Goal: Task Accomplishment & Management: Manage account settings

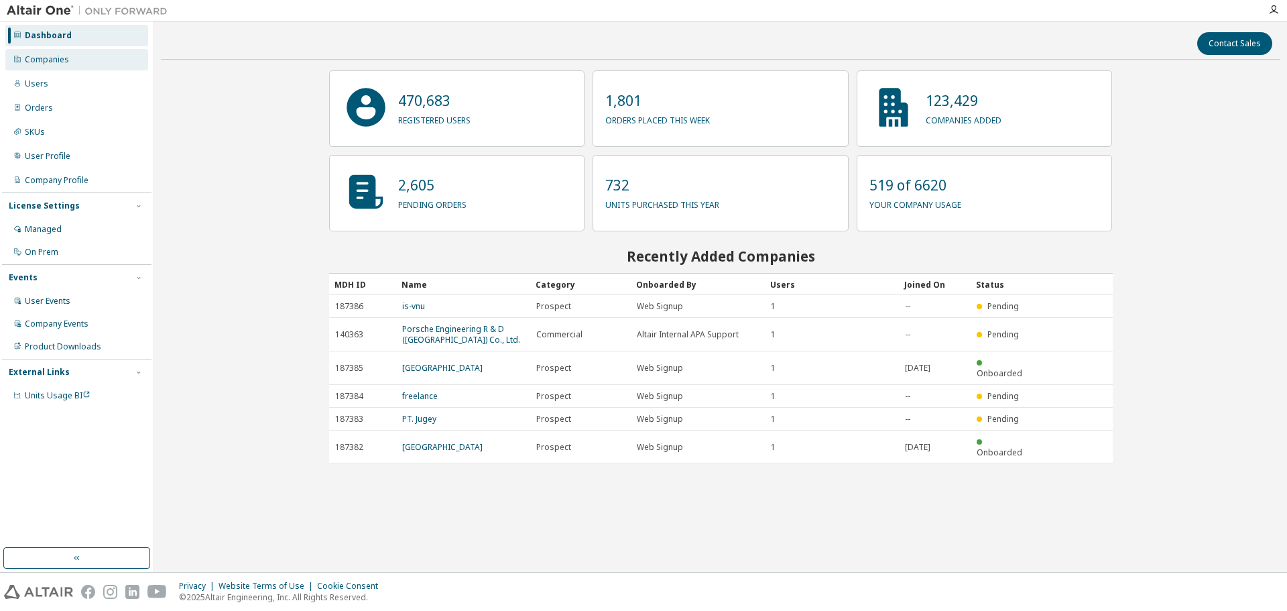
click at [68, 52] on div "Companies" at bounding box center [76, 59] width 143 height 21
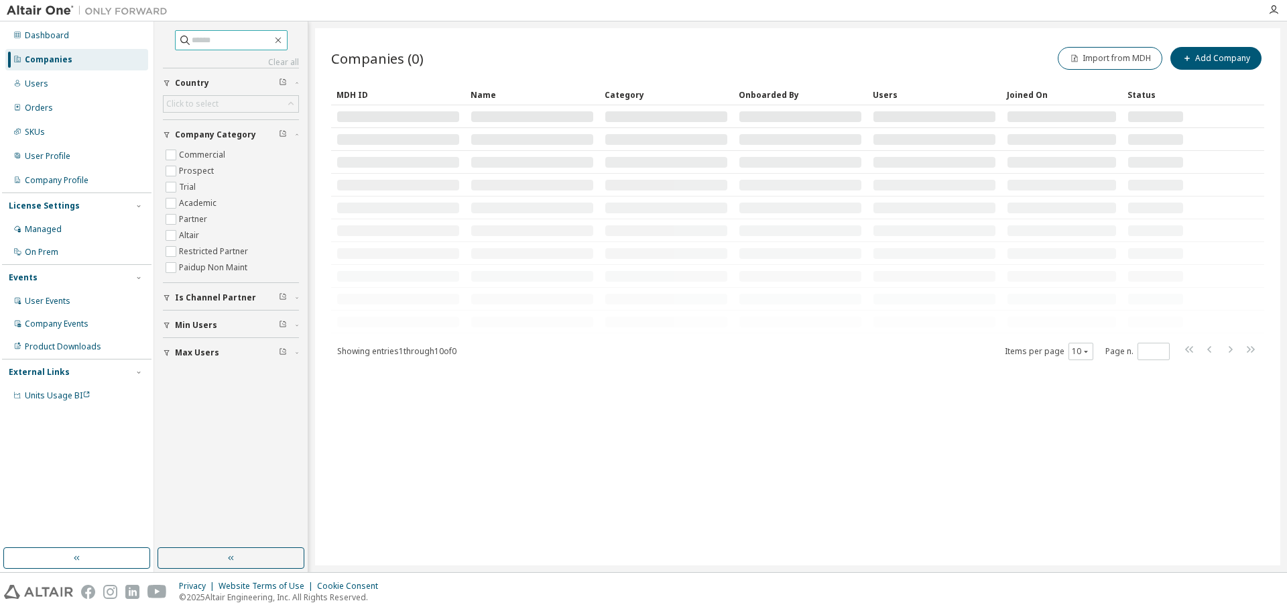
click at [208, 36] on input "text" at bounding box center [232, 40] width 80 height 13
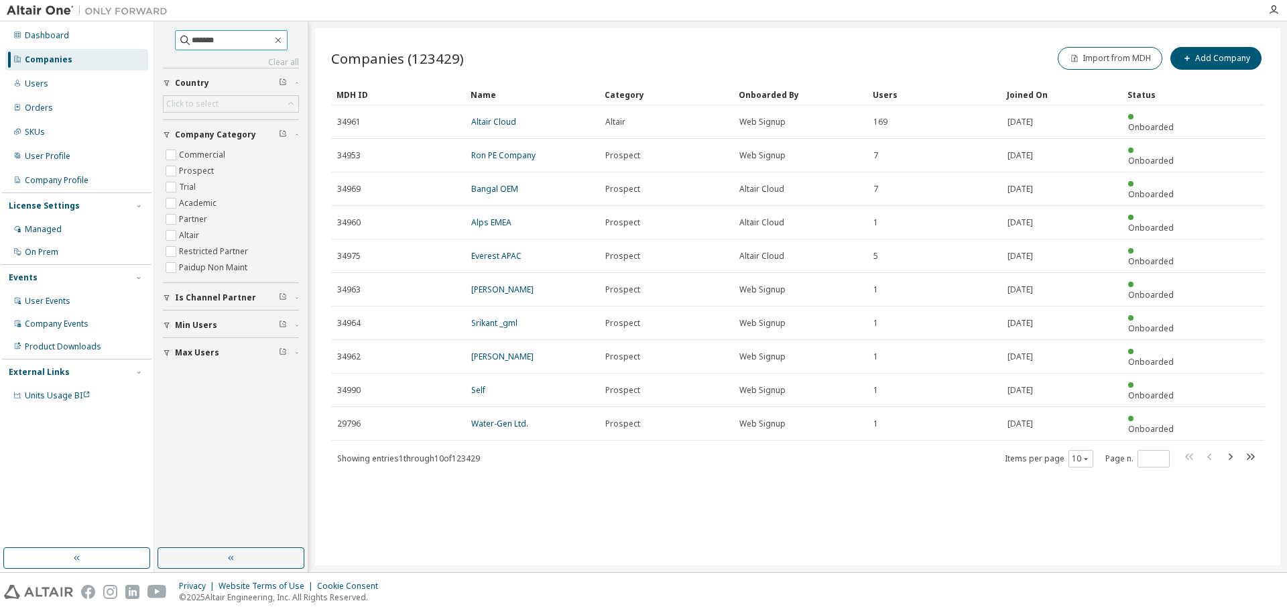
type input "*******"
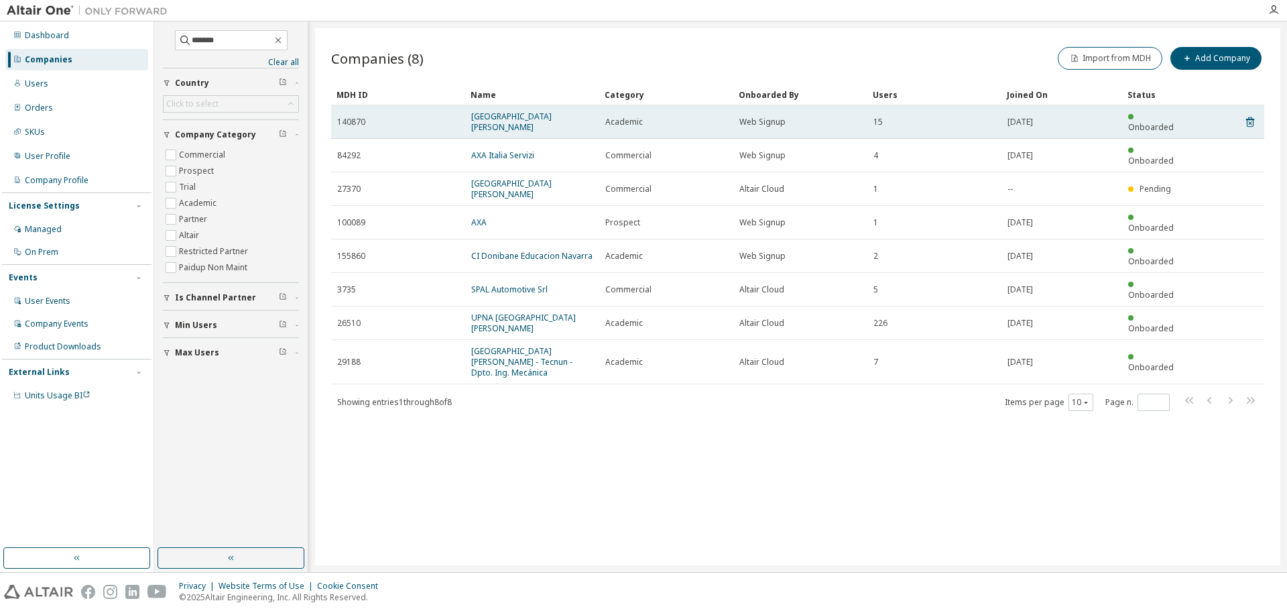
click at [488, 109] on td "Universidad de Navarra" at bounding box center [532, 122] width 134 height 34
click at [494, 113] on link "Universidad de Navarra" at bounding box center [511, 122] width 80 height 22
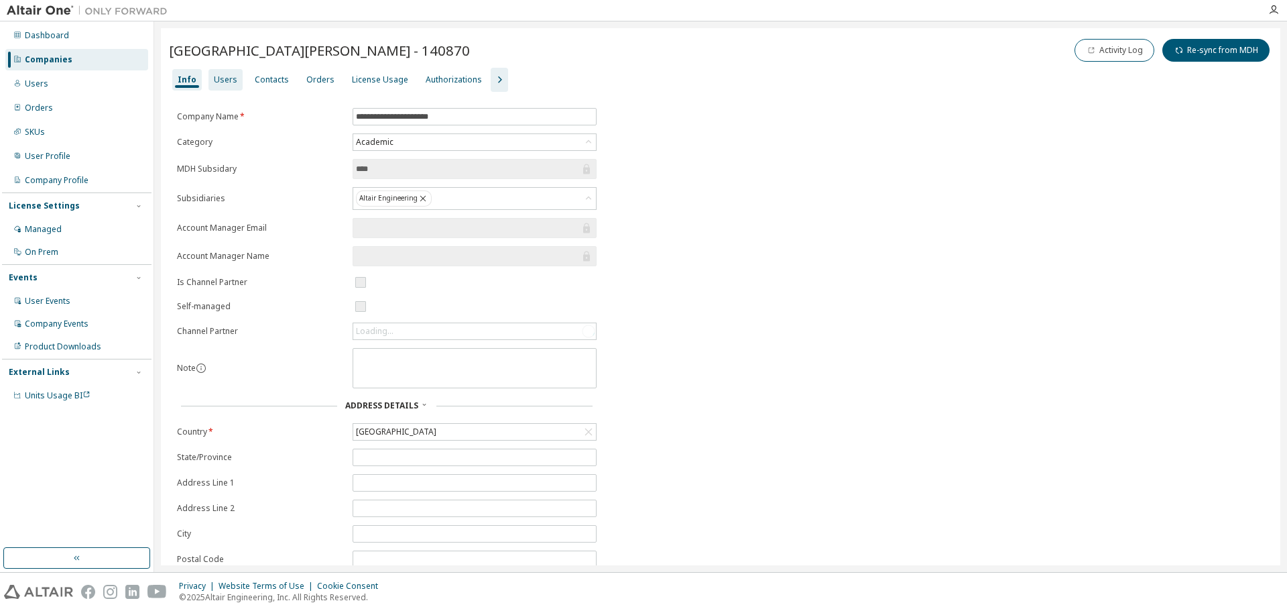
click at [218, 76] on div "Users" at bounding box center [225, 79] width 23 height 11
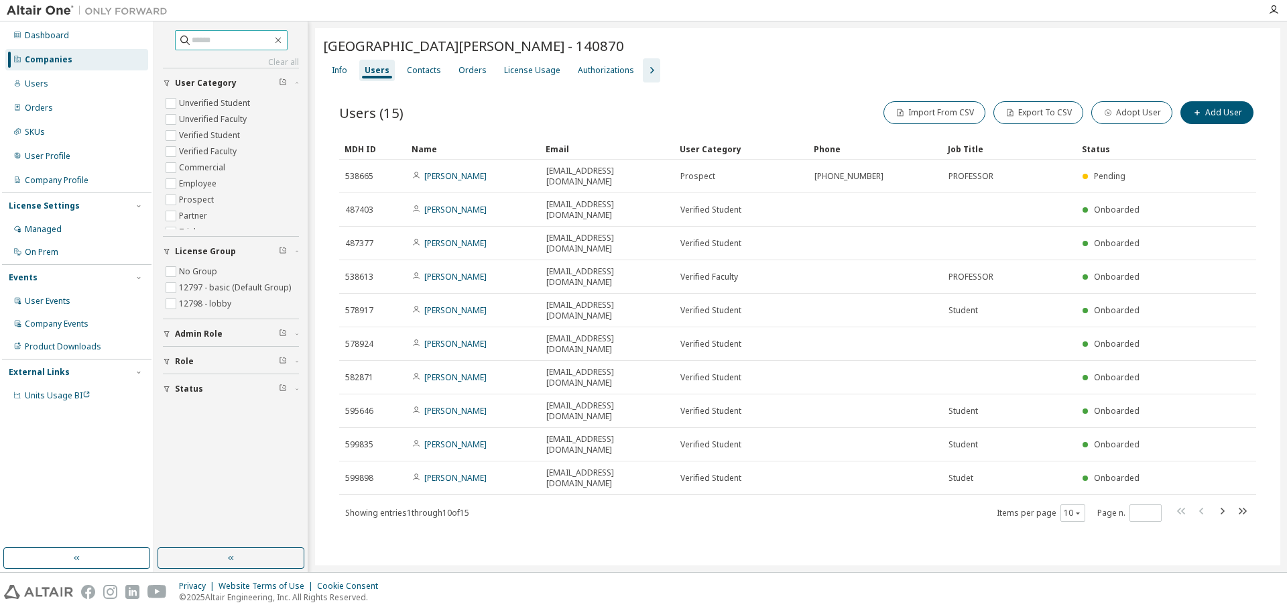
click at [243, 40] on input "text" at bounding box center [232, 40] width 80 height 13
type input "******"
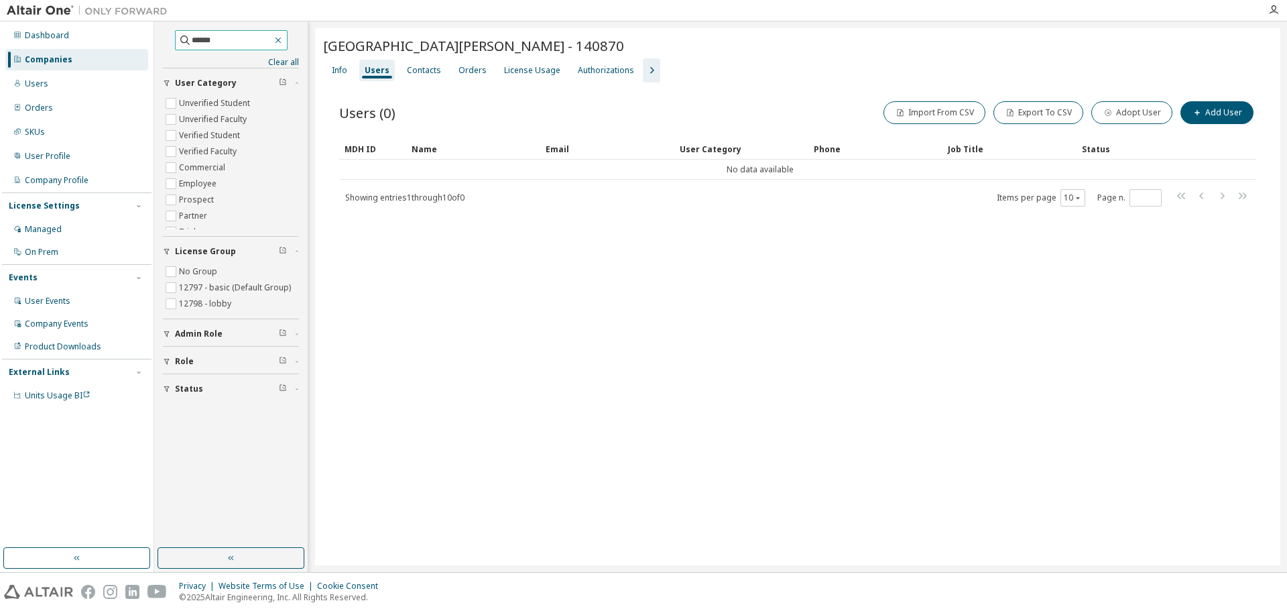
click at [284, 40] on icon "button" at bounding box center [278, 40] width 11 height 11
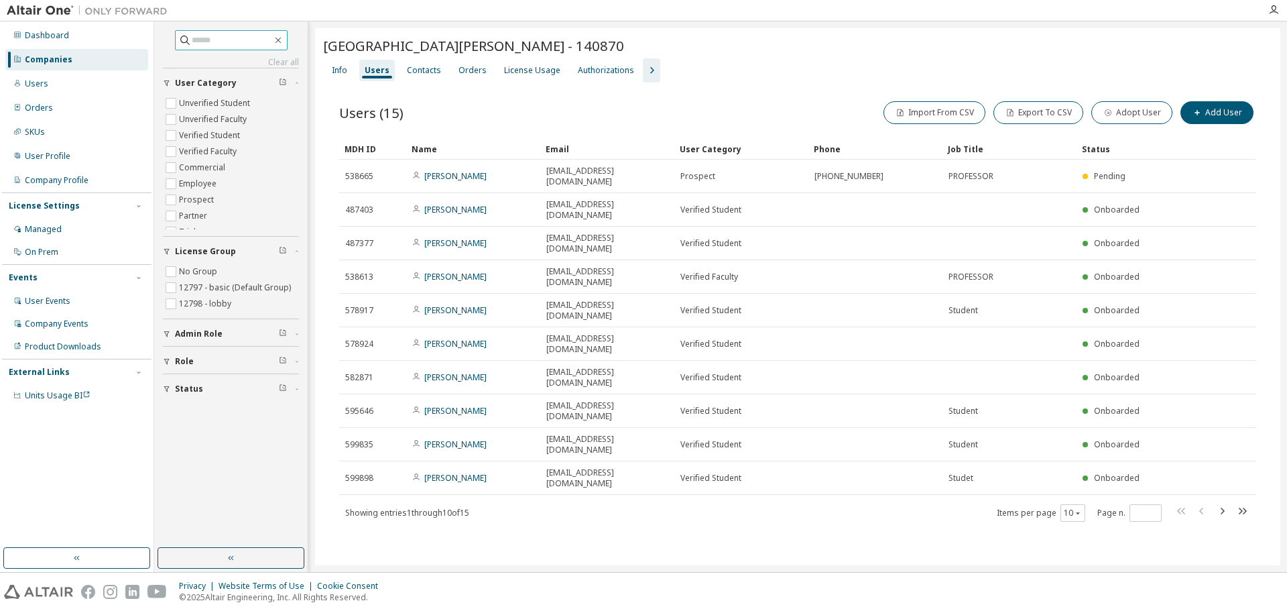
click at [42, 62] on div "Companies" at bounding box center [49, 59] width 48 height 11
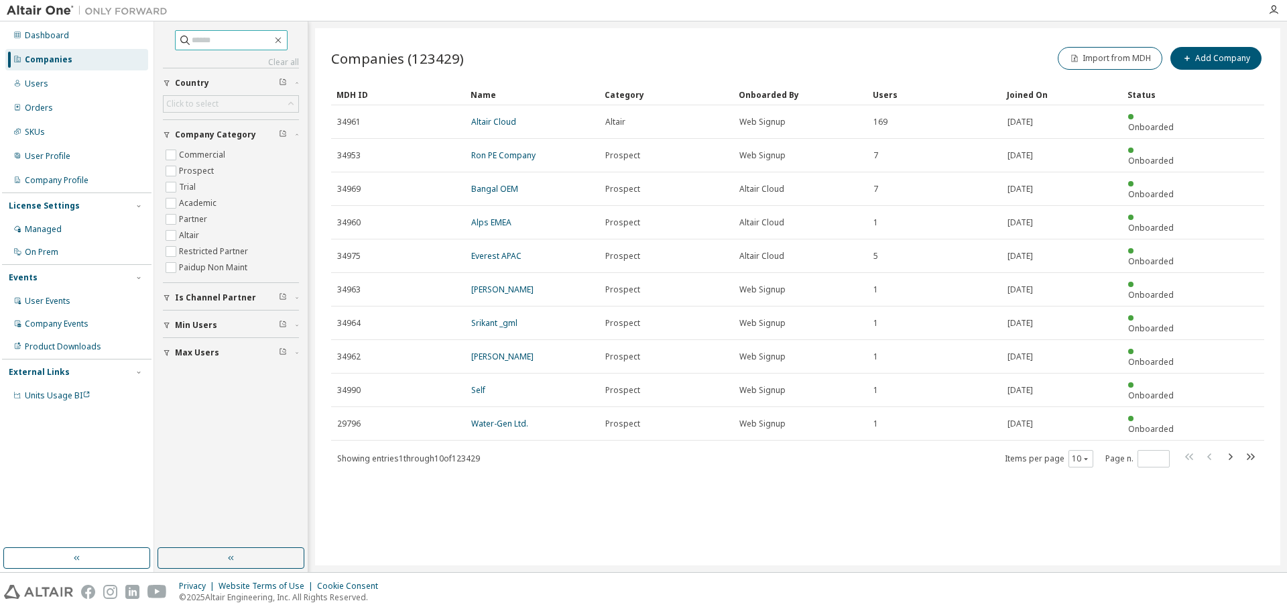
click at [263, 42] on input "text" at bounding box center [232, 40] width 80 height 13
paste input "**********"
type input "**********"
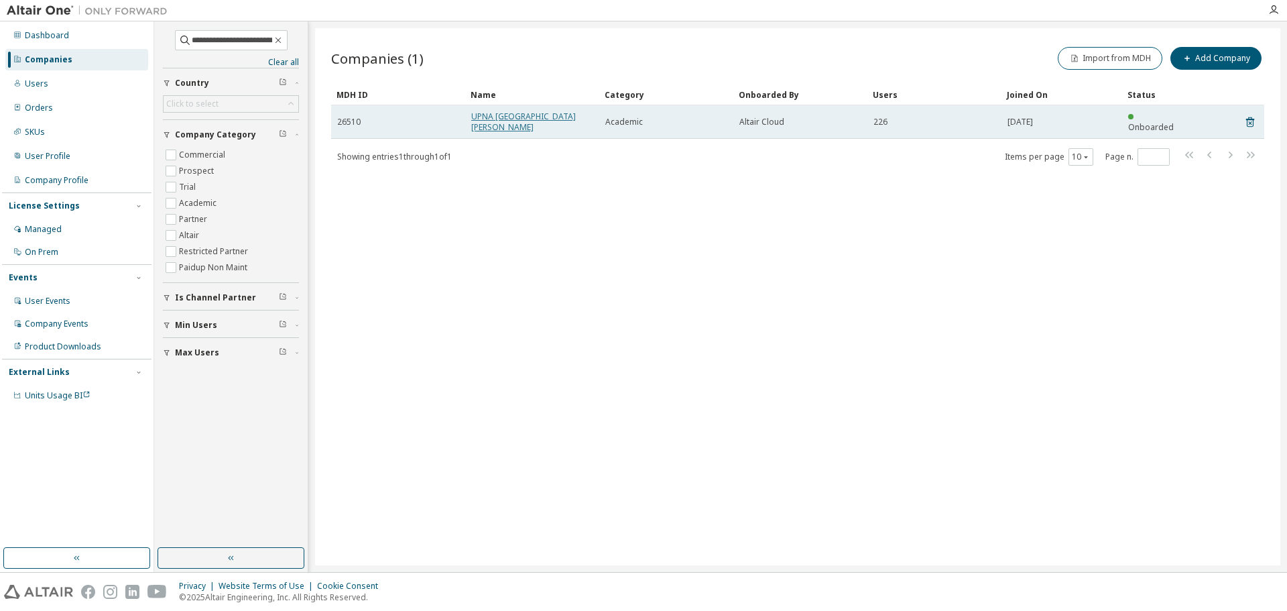
click at [505, 119] on link "UPNA Universidad Publica de Navarra" at bounding box center [523, 122] width 105 height 22
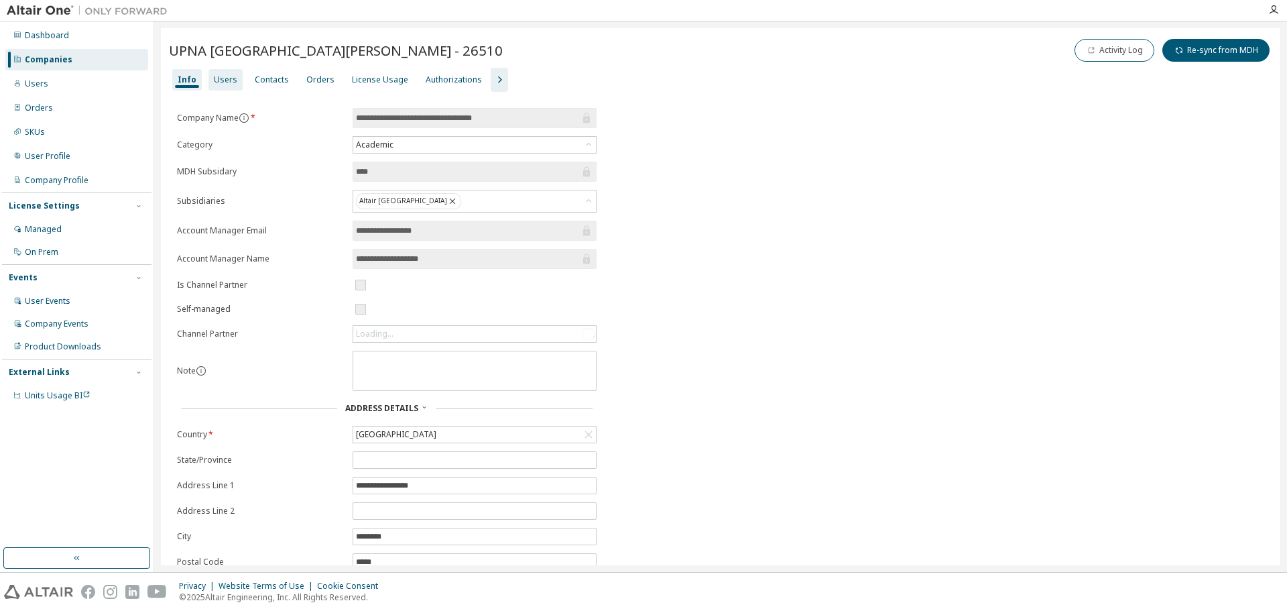
click at [227, 85] on div "Users" at bounding box center [225, 79] width 34 height 21
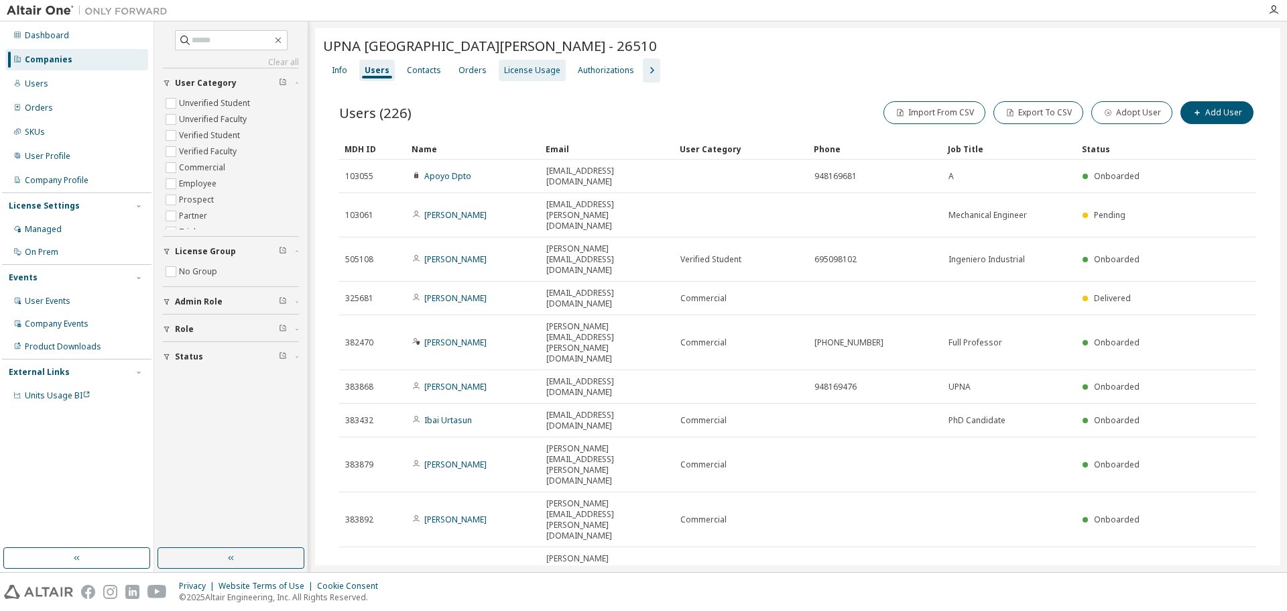
click at [518, 74] on div "License Usage" at bounding box center [532, 70] width 56 height 11
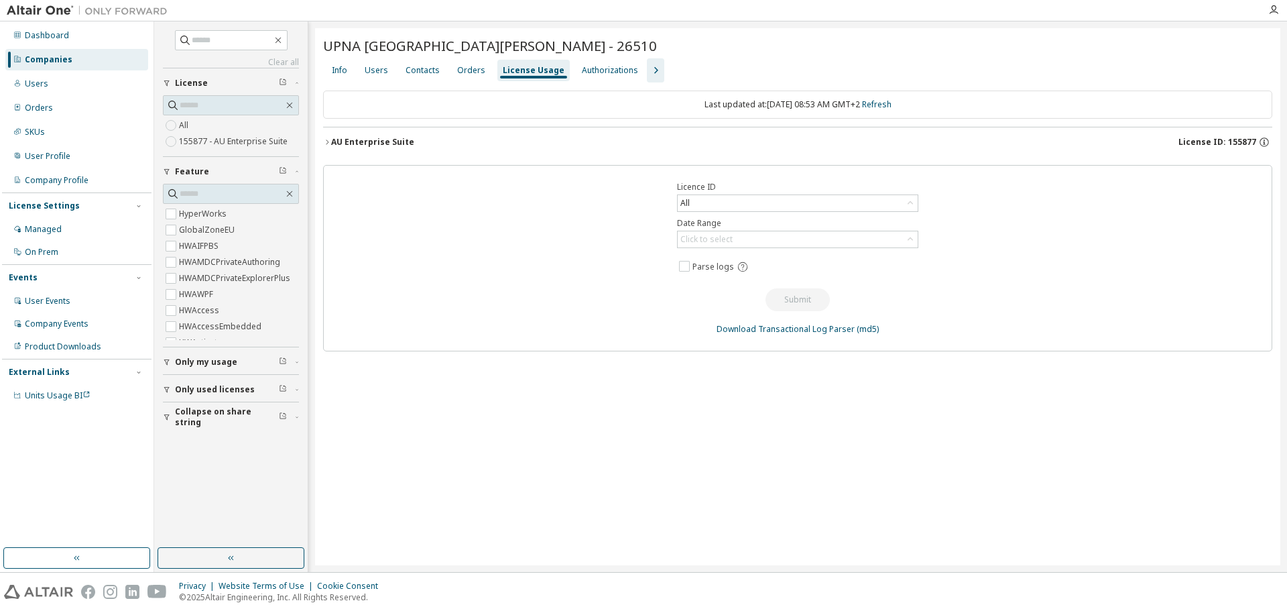
click at [369, 146] on div "AU Enterprise Suite" at bounding box center [372, 142] width 83 height 11
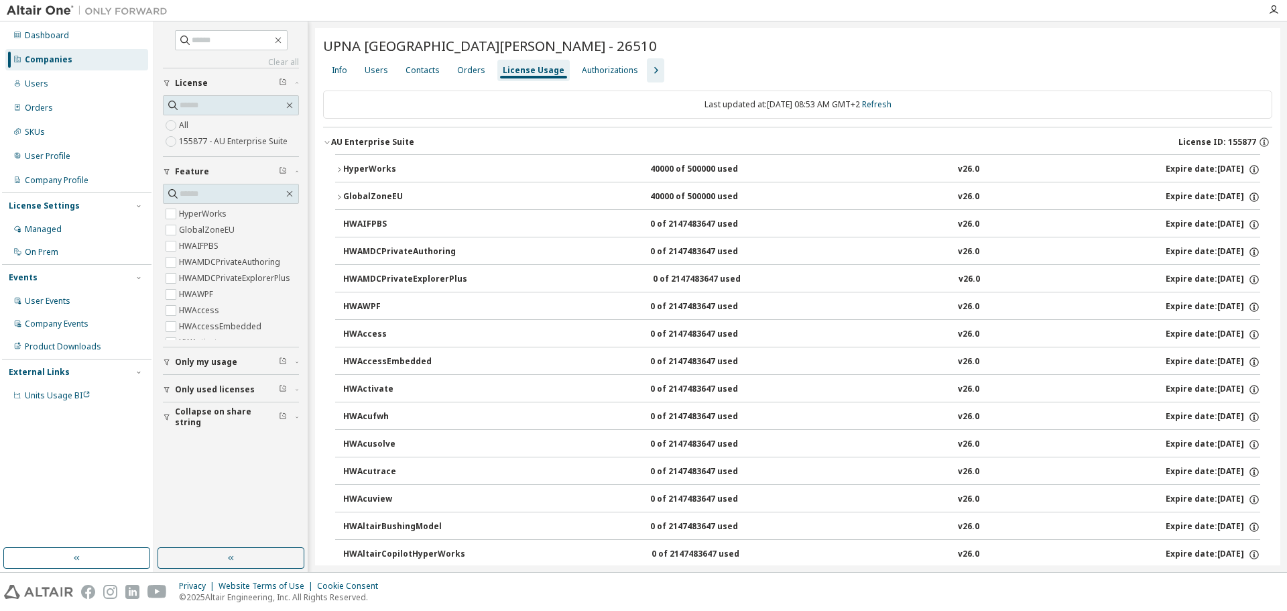
scroll to position [5534, 0]
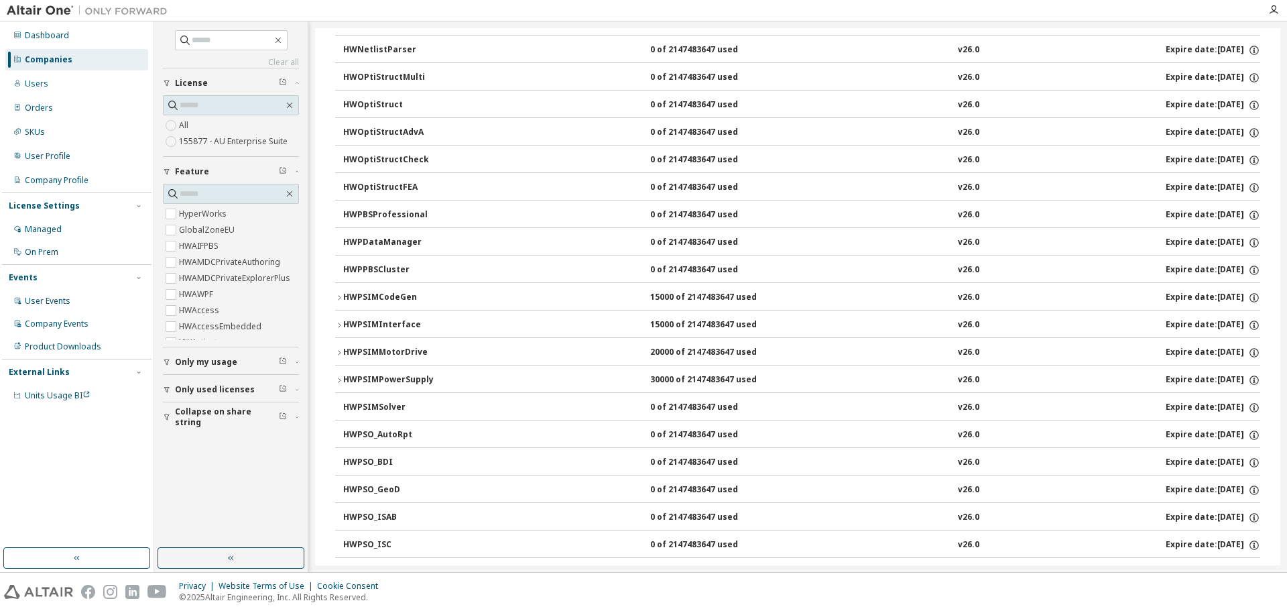
click at [339, 328] on icon "button" at bounding box center [339, 325] width 8 height 8
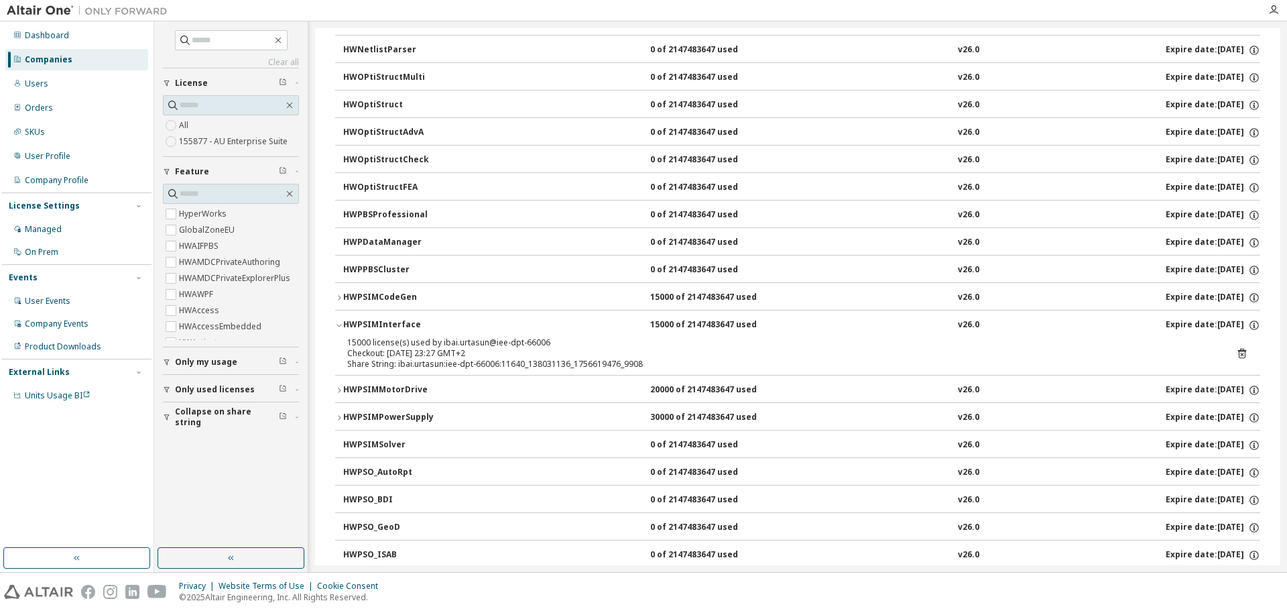
click at [339, 328] on icon "button" at bounding box center [339, 325] width 8 height 8
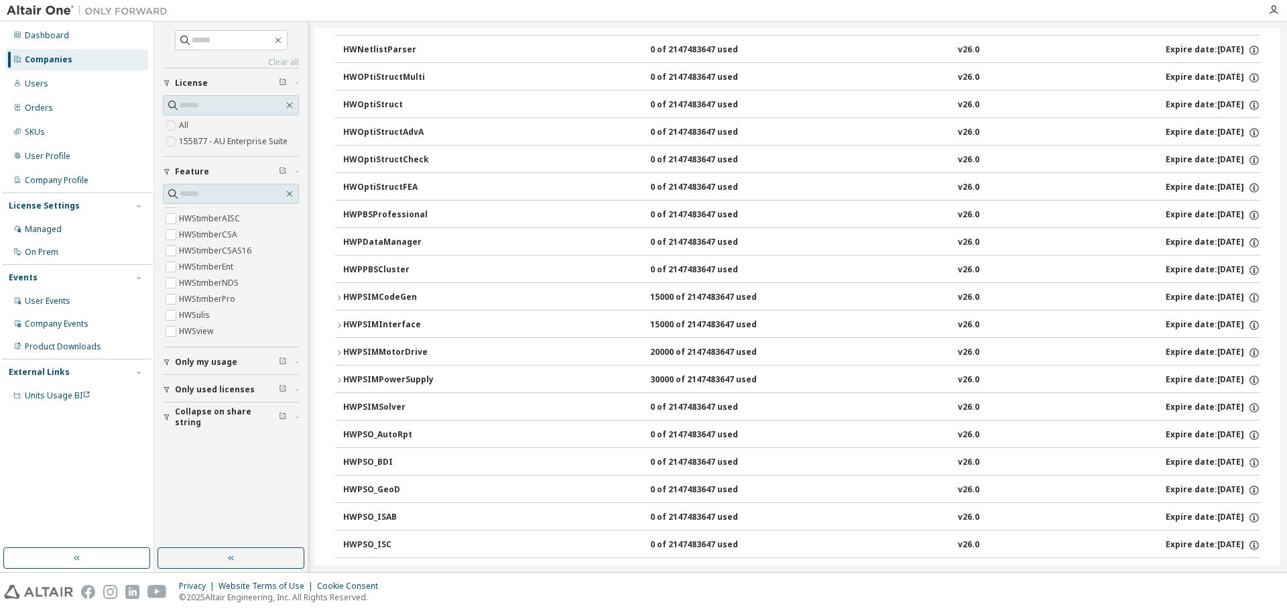
scroll to position [5182, 0]
click at [272, 493] on div "Clear all Collapse on share string Only used licenses Only my usage Feature Hyp…" at bounding box center [230, 284] width 149 height 522
click at [212, 497] on div "Clear all Collapse on share string Only used licenses Only my usage Feature Hyp…" at bounding box center [230, 284] width 149 height 522
